Goal: Information Seeking & Learning: Learn about a topic

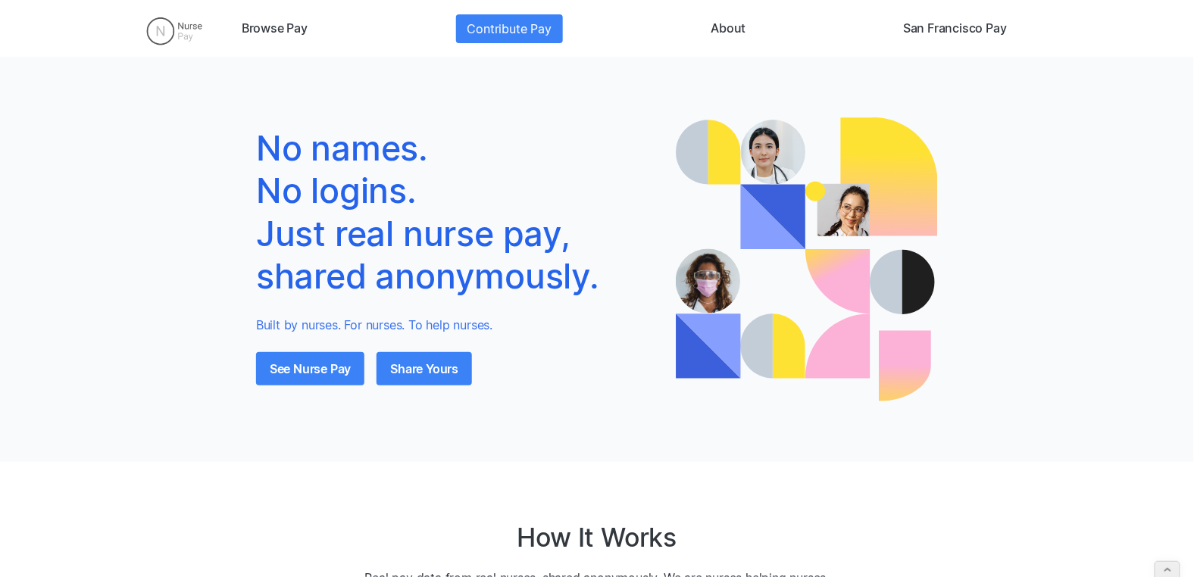
click at [169, 33] on img at bounding box center [174, 31] width 80 height 38
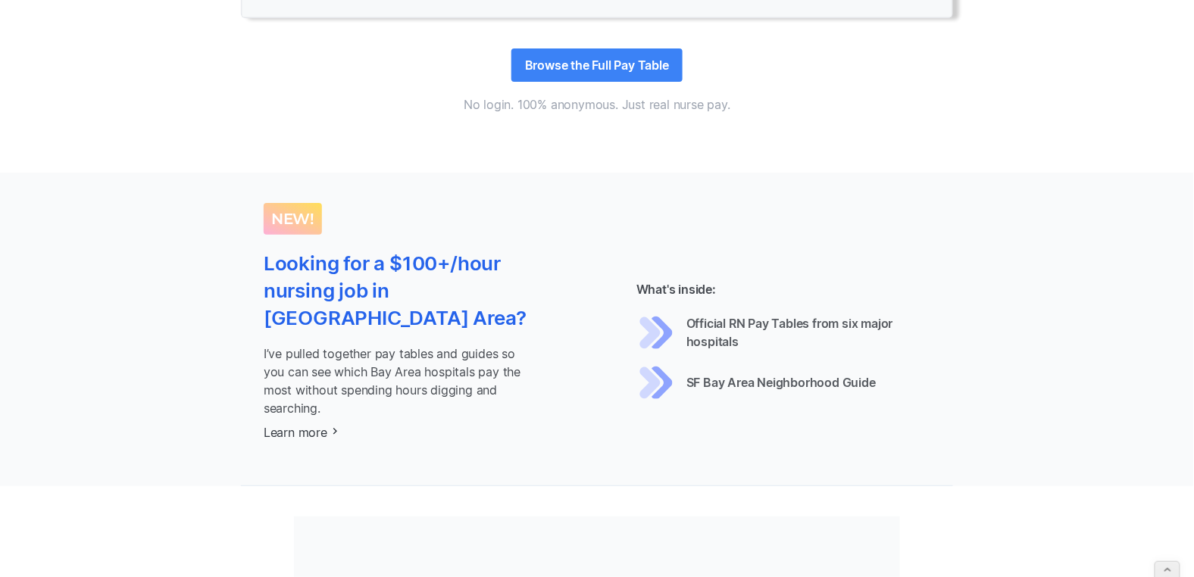
scroll to position [1682, 0]
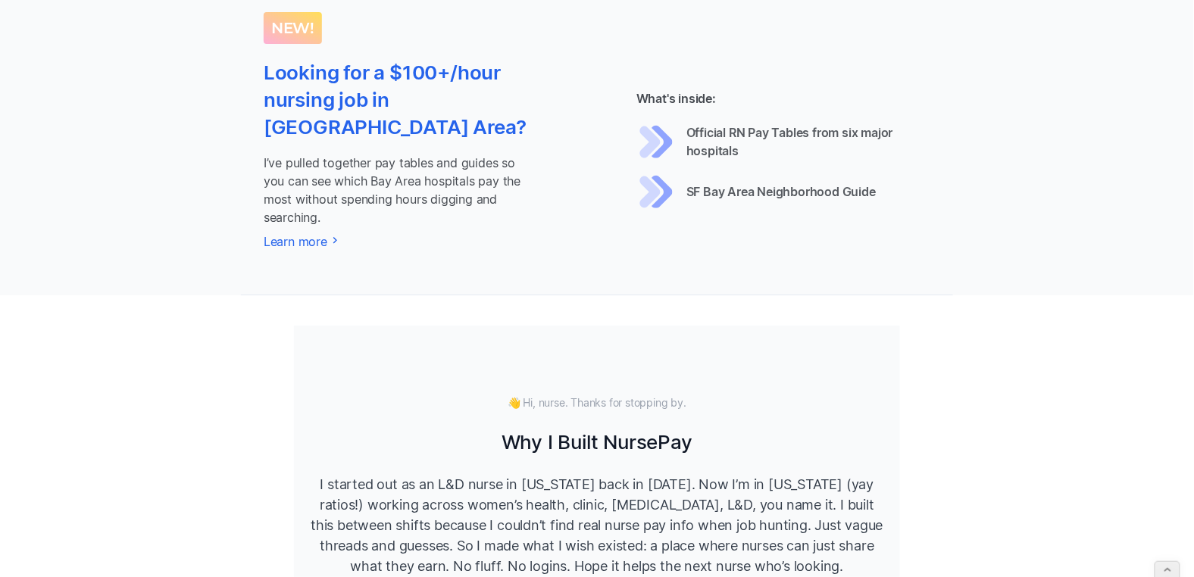
click at [402, 166] on p "I’ve pulled together pay tables and guides so you can see which Bay Area hospit…" at bounding box center [397, 190] width 267 height 73
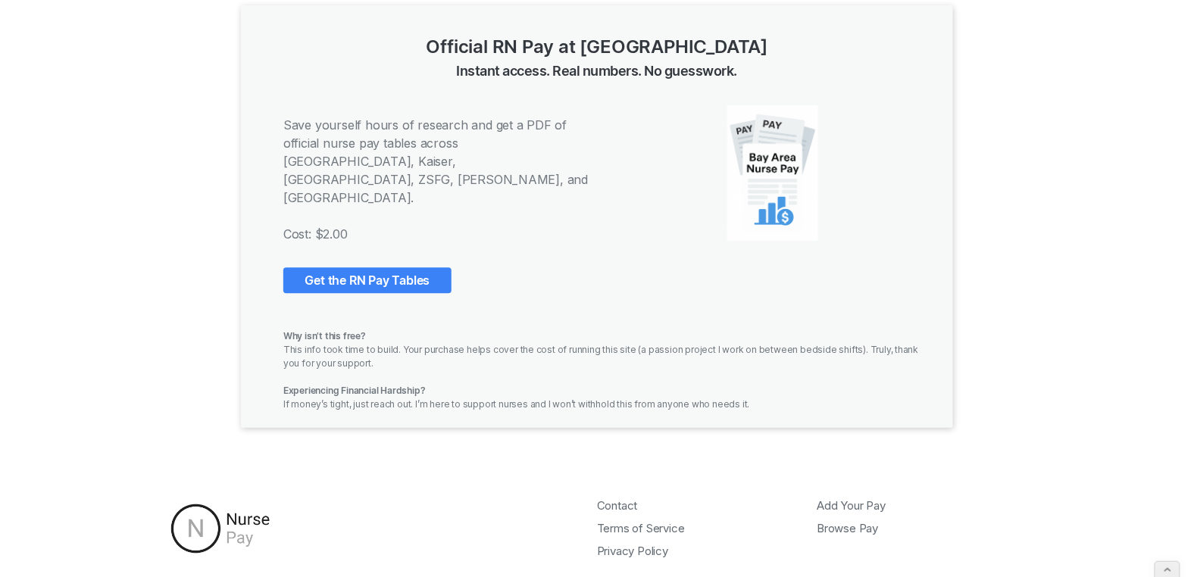
scroll to position [996, 0]
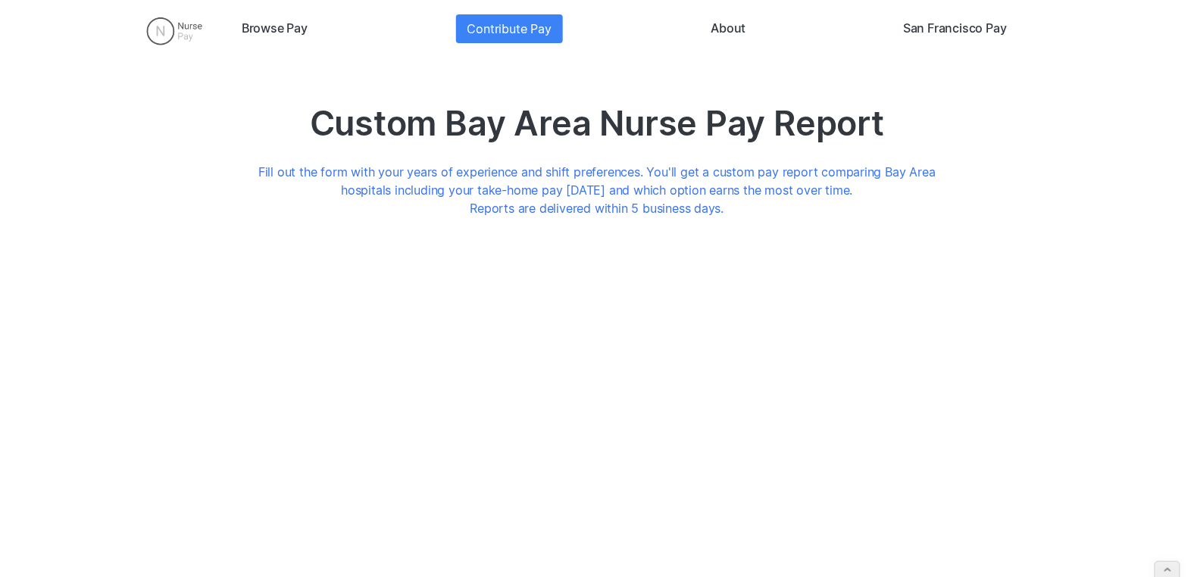
click at [161, 23] on img at bounding box center [174, 31] width 80 height 38
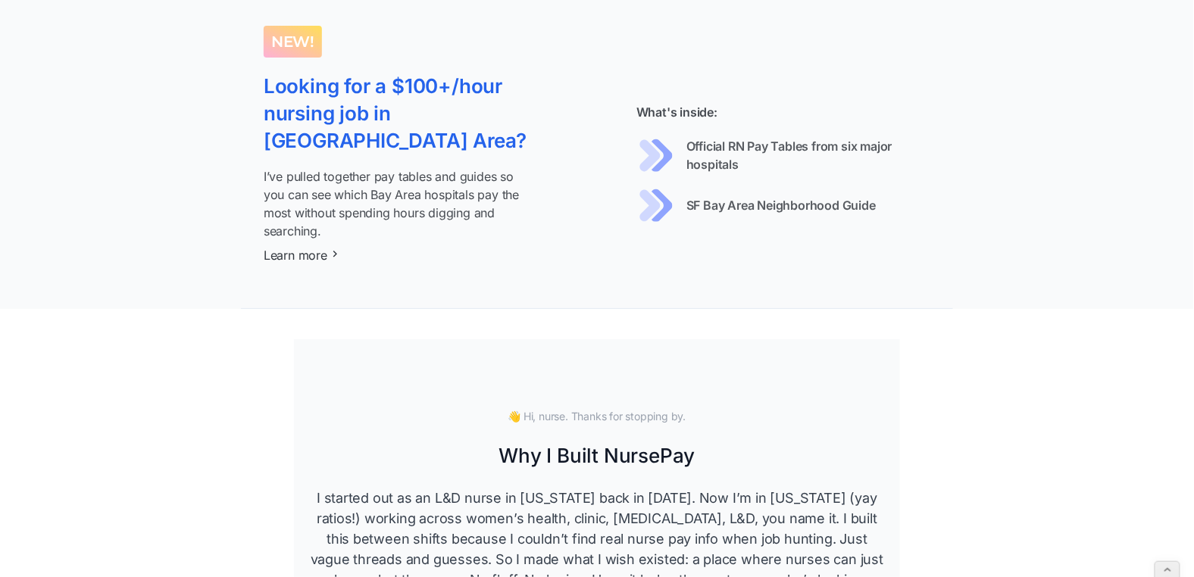
scroll to position [1541, 0]
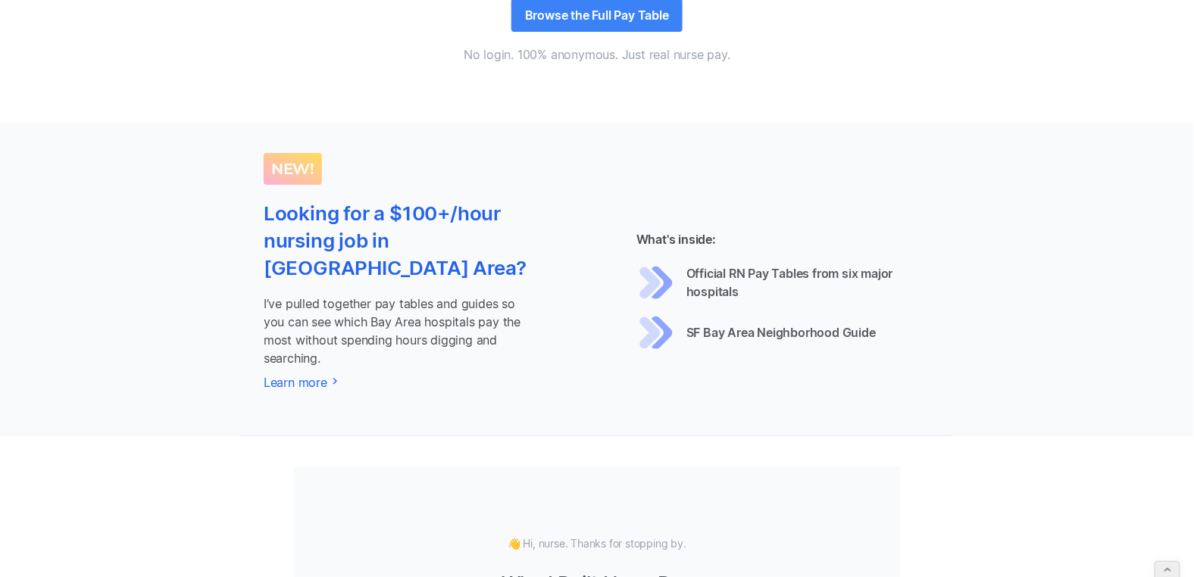
click at [447, 264] on h3 "Looking for a $100+/hour nursing job in [GEOGRAPHIC_DATA] Area?" at bounding box center [397, 241] width 267 height 83
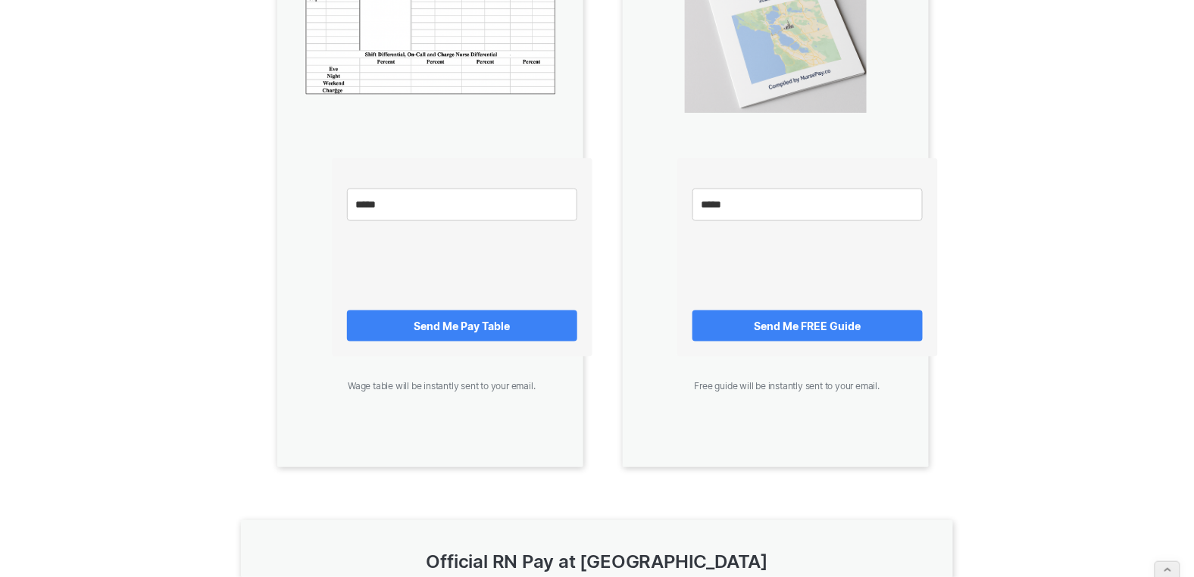
scroll to position [487, 0]
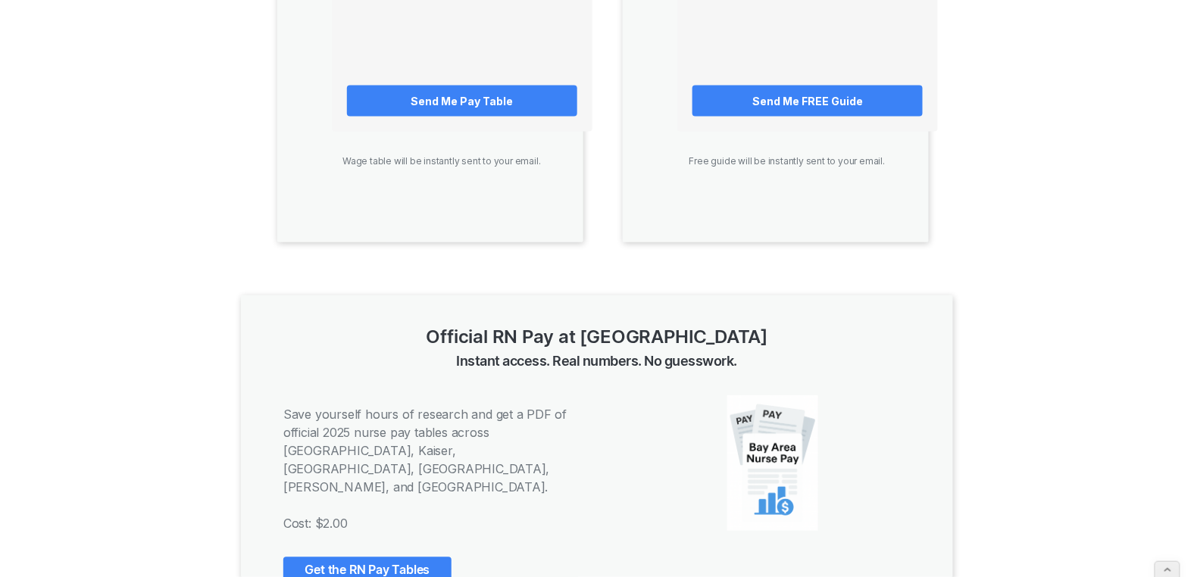
scroll to position [798, 0]
